Goal: Task Accomplishment & Management: Use online tool/utility

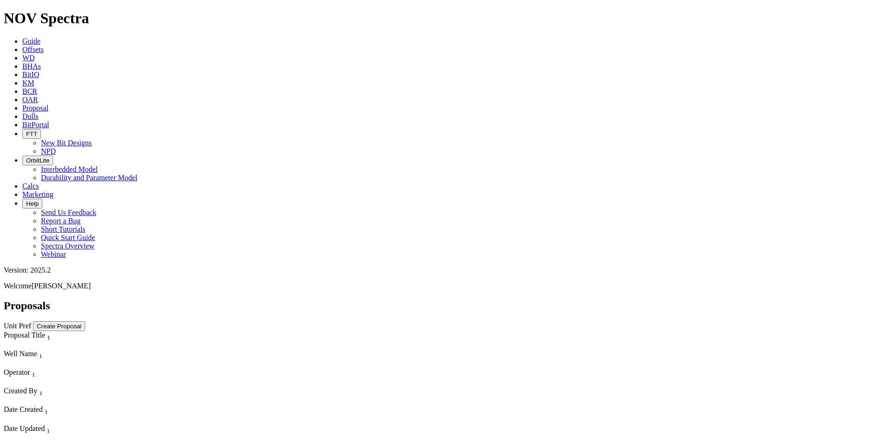
select select "field"
select select "location"
select select "province"
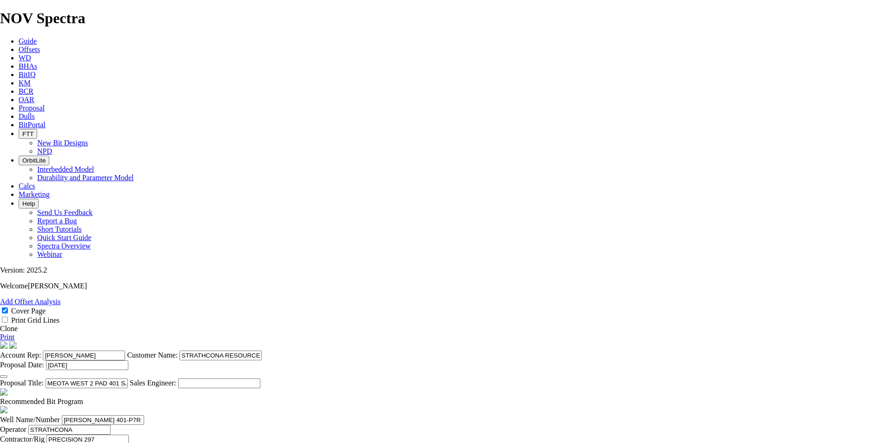
click at [18, 325] on link "Clone" at bounding box center [9, 329] width 18 height 8
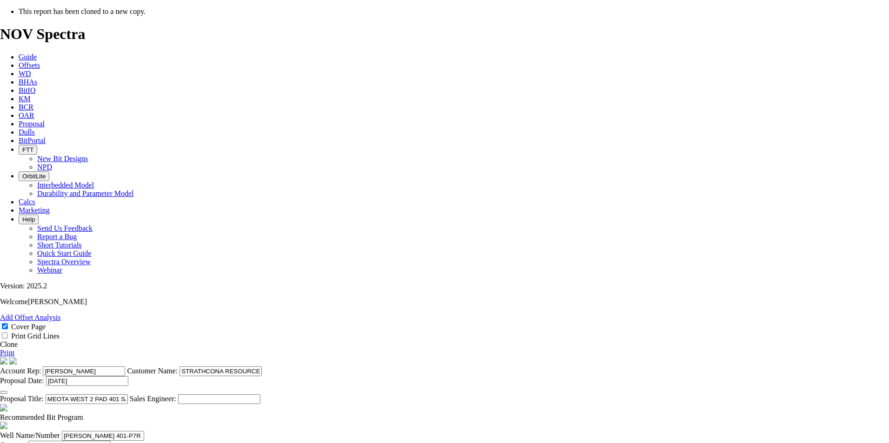
select select "field"
select select "location"
select select "province"
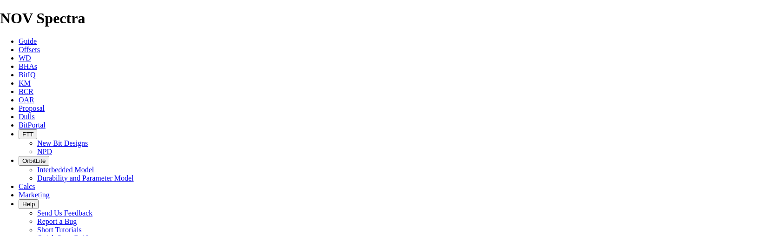
scroll to position [232, 0]
type input "28-Aug-2025"
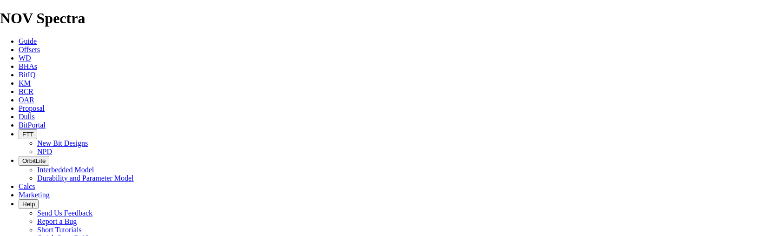
drag, startPoint x: 457, startPoint y: 216, endPoint x: 305, endPoint y: 214, distance: 151.5
drag, startPoint x: 405, startPoint y: 215, endPoint x: 362, endPoint y: 215, distance: 43.2
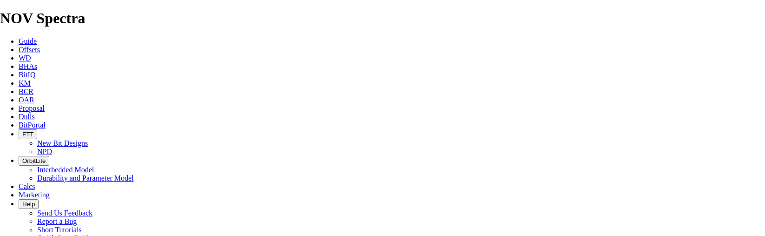
type input "SRL PLOVER HZ A-P6R REDRILL 14-22-035-26W3 - 1 WELL PAIR (2x RE-DRILLS)"
drag, startPoint x: 210, startPoint y: 207, endPoint x: 117, endPoint y: 208, distance: 93.0
paste input "14-22-035-26W3"
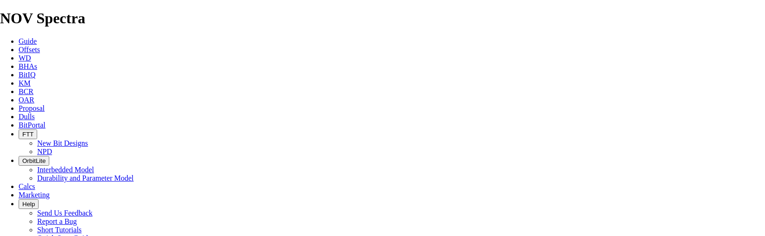
type input "14-22-035-26W3"
type input "PLOVER"
paste input "22-035-26"
type input "14-22-035-26W3"
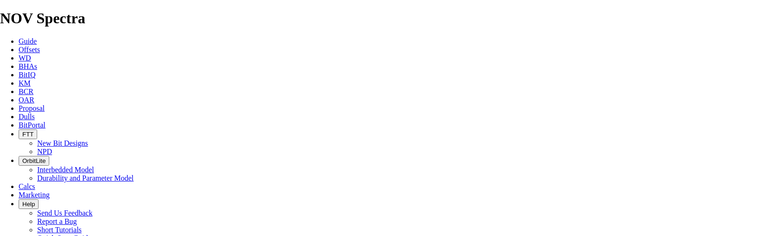
type input "04-Sep-2025"
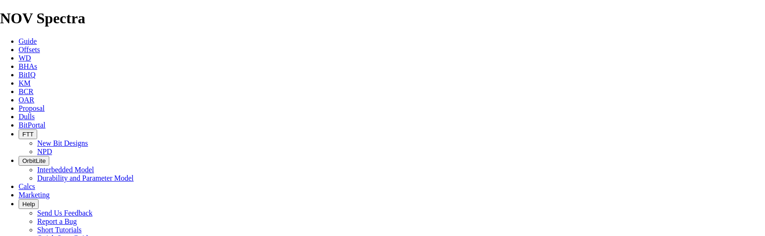
type input "28-Aug-2025"
checkbox input "false"
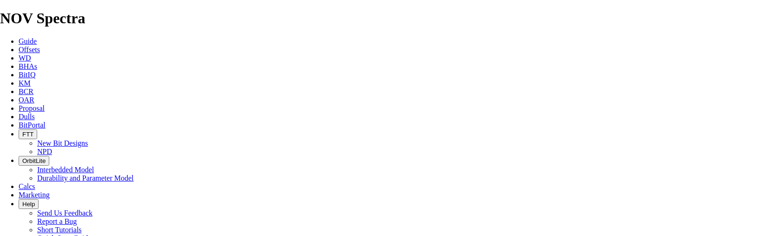
drag, startPoint x: 240, startPoint y: 132, endPoint x: 212, endPoint y: 135, distance: 28.1
type input "444.5"
type input "190"
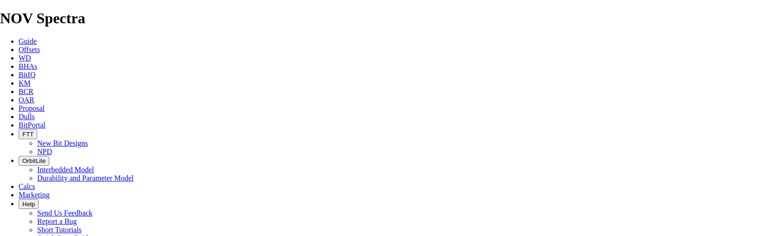
drag, startPoint x: 414, startPoint y: 130, endPoint x: 491, endPoint y: 133, distance: 77.7
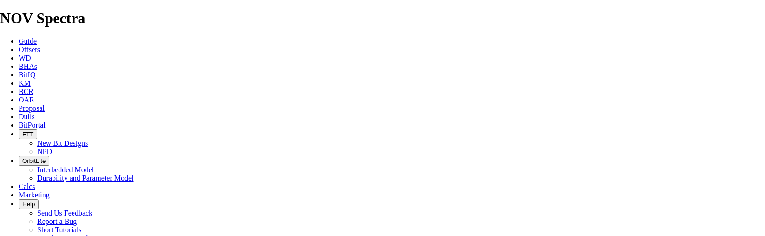
scroll to position [0, 0]
type input "2.71429"
drag, startPoint x: 240, startPoint y: 157, endPoint x: 198, endPoint y: 161, distance: 41.6
type input "311.2"
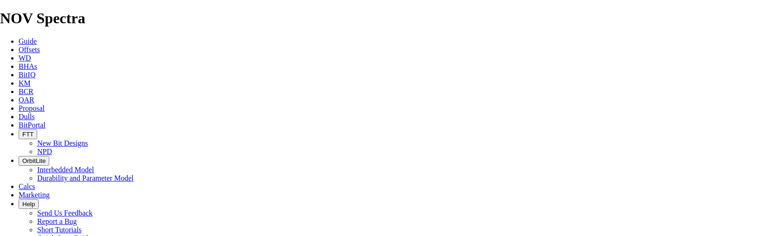
type input "TK66-Q1"
type input "9000"
drag, startPoint x: 238, startPoint y: 178, endPoint x: 215, endPoint y: 179, distance: 23.2
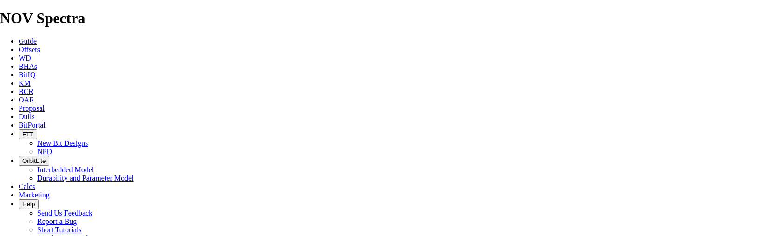
type input "215.8"
type input "TK66-AJ1"
type input "7100"
type input "20000"
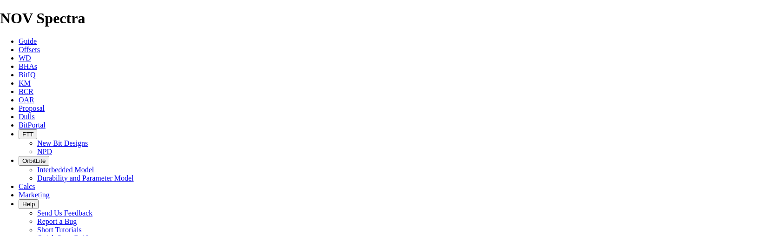
type input "25000"
type textarea "A 216mm TK63-F2 IS AVAILABLE AS A BACK-UP FOR $7,100. THE BIT RECOMMENDATIONS A…"
drag, startPoint x: 477, startPoint y: 155, endPoint x: 470, endPoint y: 156, distance: 7.9
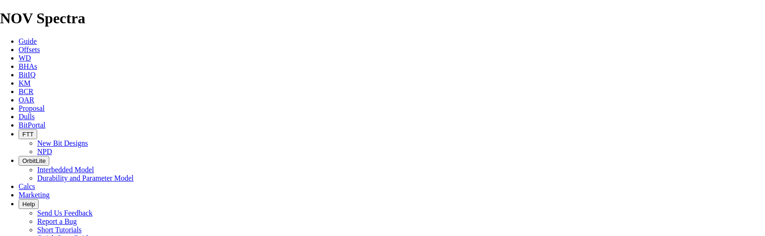
type input "75"
drag, startPoint x: 470, startPoint y: 175, endPoint x: 454, endPoint y: 175, distance: 16.3
type input "80"
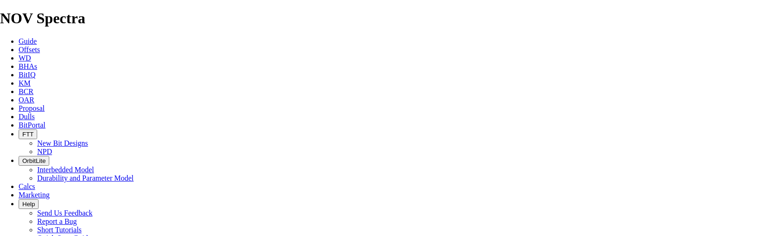
type input "1100"
type input "910"
drag, startPoint x: 415, startPoint y: 153, endPoint x: 509, endPoint y: 152, distance: 94.4
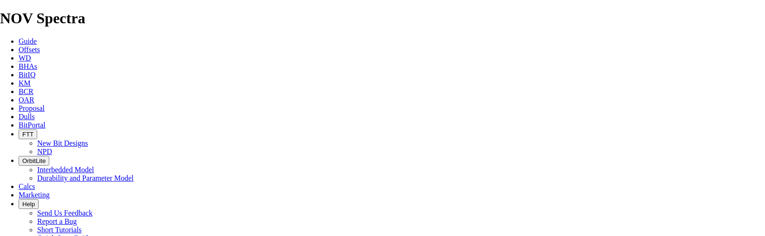
type input "12.133"
type input "1949"
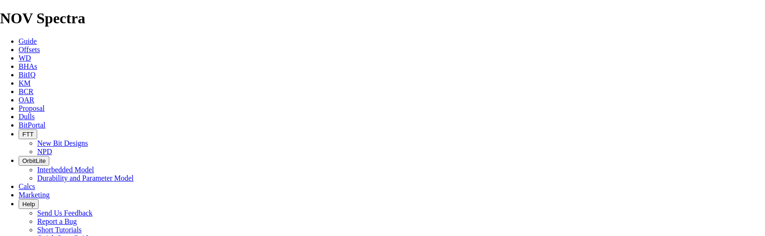
type input "849"
type input "10.613"
type input "80"
drag, startPoint x: 479, startPoint y: 152, endPoint x: 465, endPoint y: 155, distance: 13.9
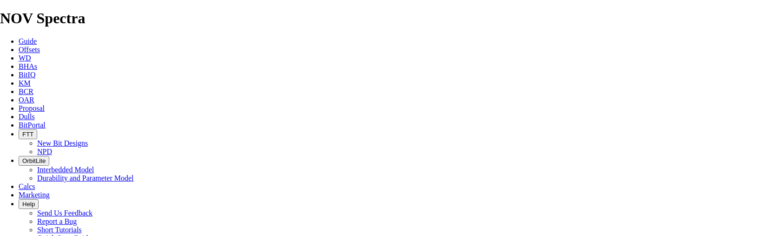
type input "65"
type input "14"
drag, startPoint x: 479, startPoint y: 177, endPoint x: 452, endPoint y: 180, distance: 27.6
type input "60"
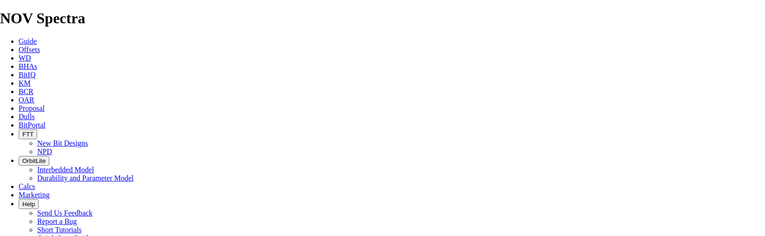
type input "14.15"
